Goal: Transaction & Acquisition: Subscribe to service/newsletter

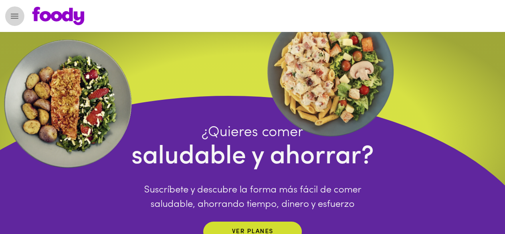
click at [15, 11] on icon "Menu" at bounding box center [15, 16] width 10 height 10
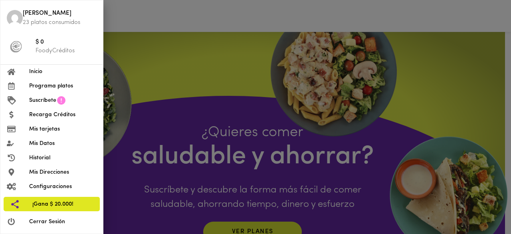
click at [53, 84] on span "Programa platos" at bounding box center [62, 86] width 67 height 8
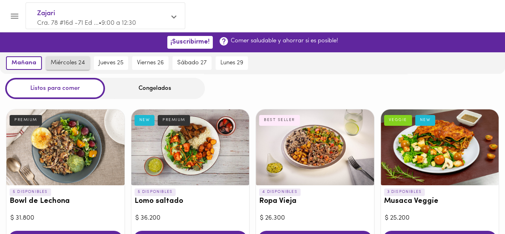
click at [59, 62] on span "miércoles 24" at bounding box center [68, 62] width 34 height 7
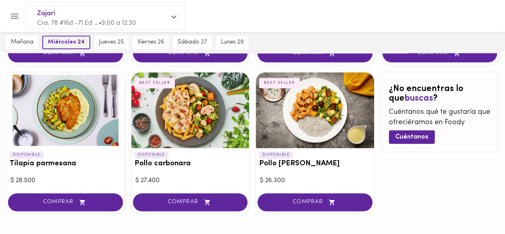
scroll to position [390, 0]
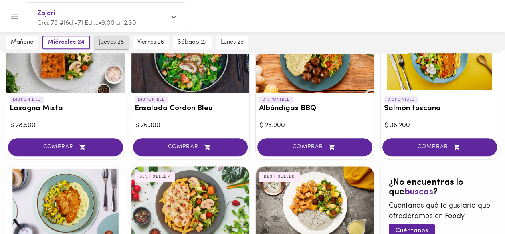
click at [97, 43] on button "jueves 25" at bounding box center [111, 43] width 34 height 14
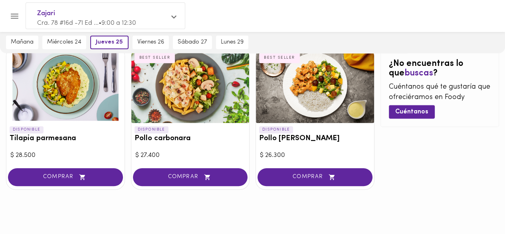
scroll to position [510, 0]
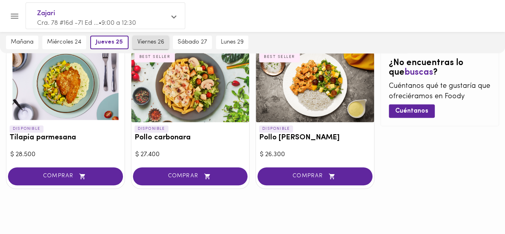
click at [137, 39] on span "viernes 26" at bounding box center [150, 42] width 27 height 7
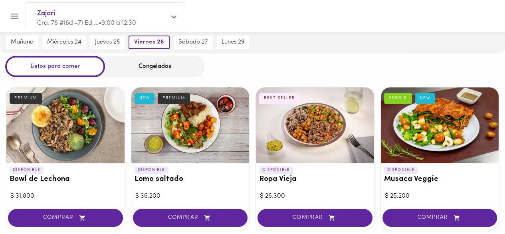
scroll to position [0, 0]
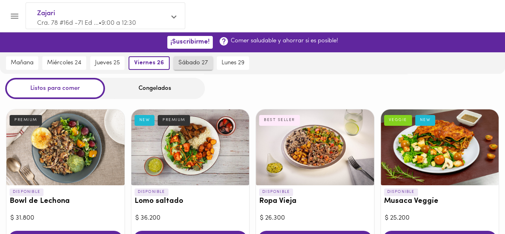
click at [185, 63] on span "sábado 27" at bounding box center [193, 62] width 30 height 7
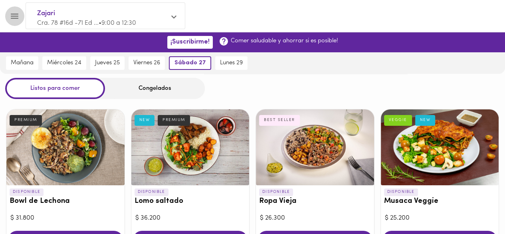
click at [18, 14] on icon "Menu" at bounding box center [15, 16] width 10 height 10
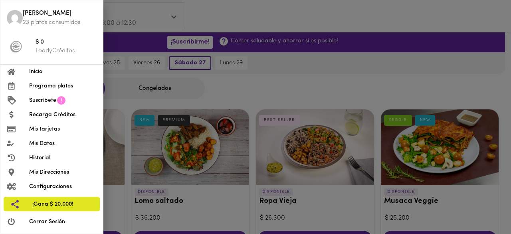
click at [322, 12] on div at bounding box center [255, 117] width 511 height 234
